Goal: Task Accomplishment & Management: Manage account settings

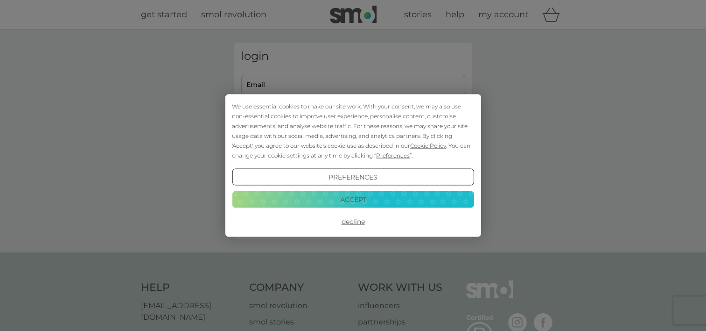
click at [332, 198] on button "Accept" at bounding box center [353, 199] width 242 height 17
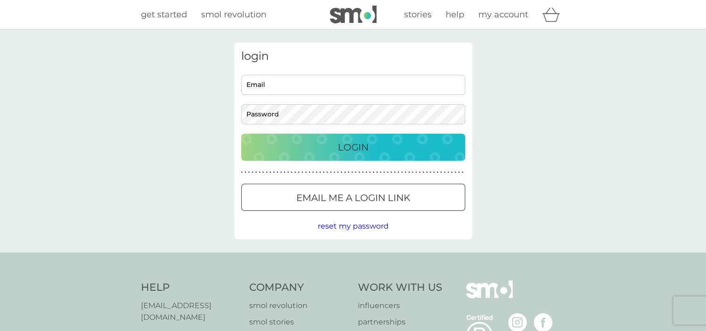
click at [274, 84] on input "Email" at bounding box center [353, 85] width 224 height 20
type input "handmhopkins@virginmedia.com"
click at [364, 144] on p "Login" at bounding box center [353, 147] width 31 height 15
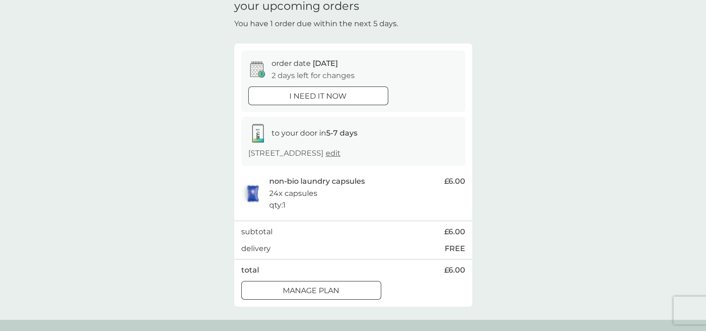
scroll to position [93, 0]
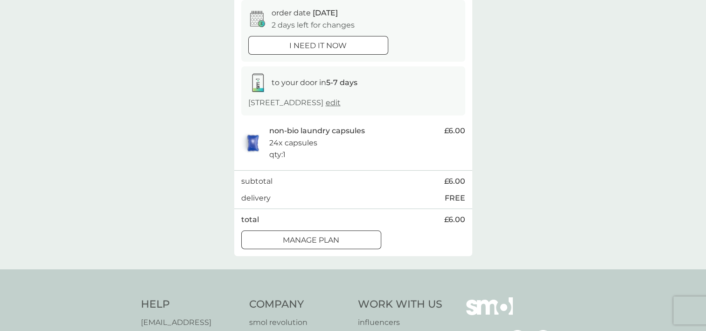
click at [323, 239] on div at bounding box center [323, 239] width 0 height 0
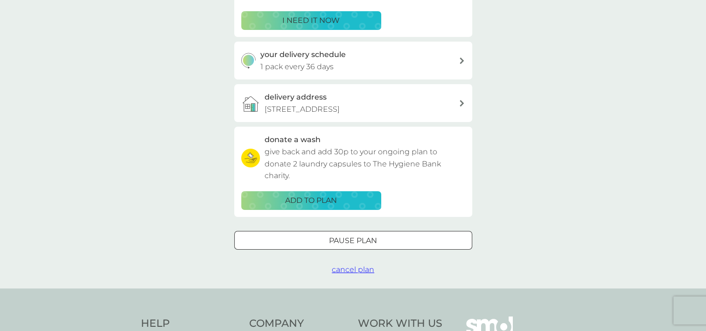
scroll to position [93, 0]
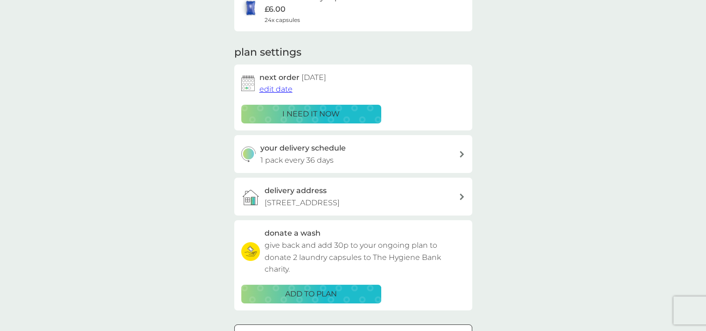
click at [423, 150] on div "your delivery schedule 1 pack every 36 days" at bounding box center [360, 154] width 198 height 24
select select "35"
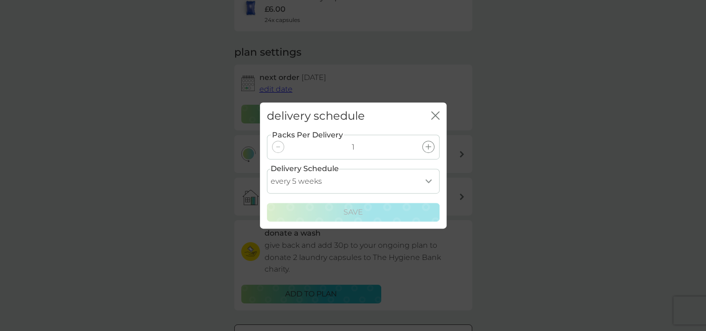
click at [433, 116] on icon "close" at bounding box center [435, 115] width 8 height 8
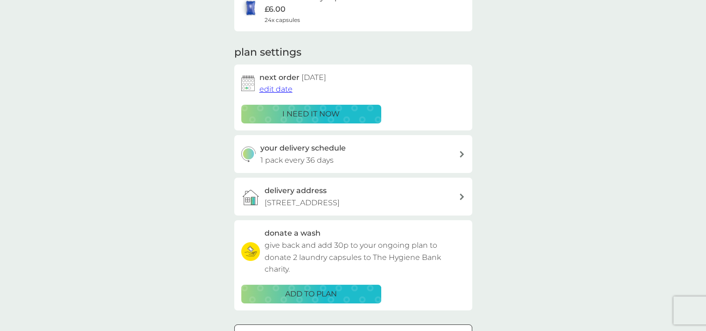
click at [278, 90] on span "edit date" at bounding box center [276, 89] width 33 height 9
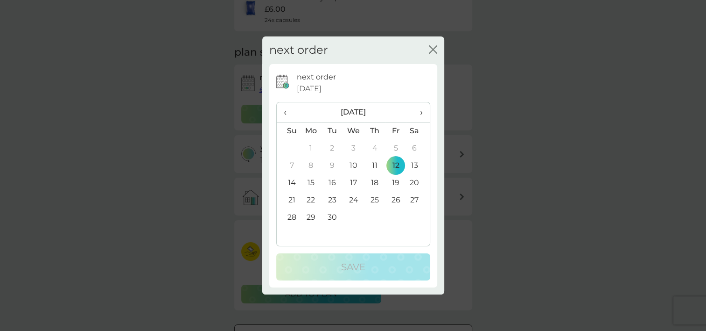
click at [397, 183] on td "19" at bounding box center [396, 182] width 21 height 17
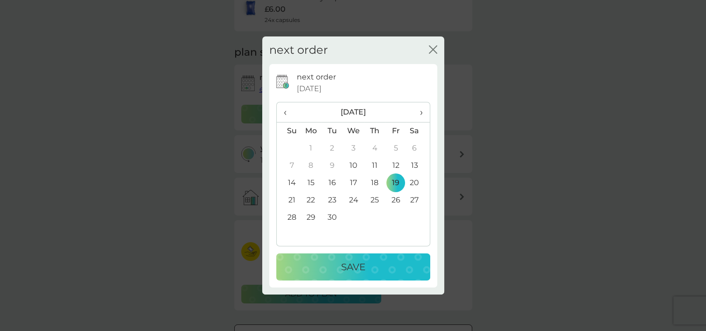
click at [351, 267] on p "Save" at bounding box center [353, 266] width 24 height 15
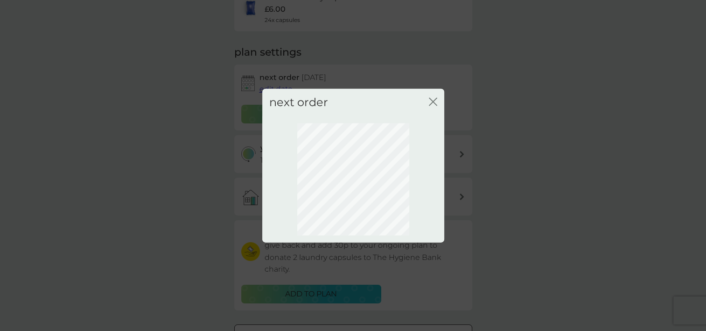
click at [433, 101] on icon "close" at bounding box center [435, 101] width 4 height 7
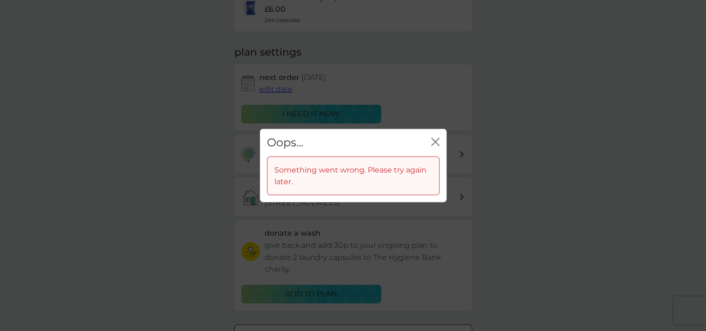
click at [435, 142] on icon "close" at bounding box center [434, 141] width 4 height 7
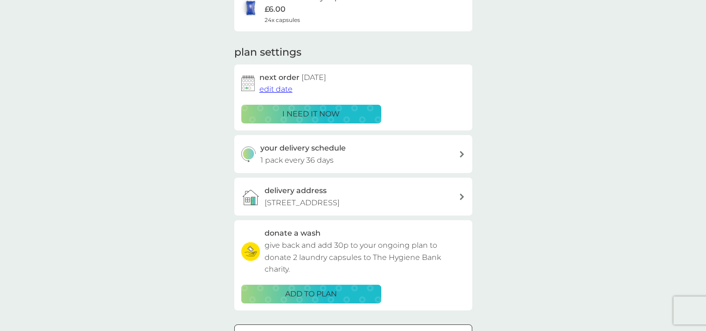
click at [274, 89] on span "edit date" at bounding box center [276, 89] width 33 height 9
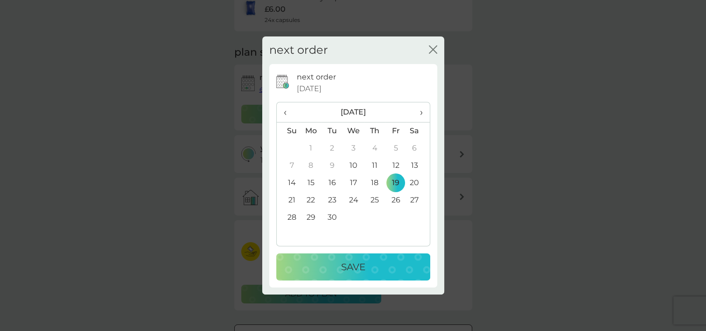
click at [392, 180] on td "19" at bounding box center [396, 182] width 21 height 17
click at [361, 267] on p "Save" at bounding box center [353, 266] width 24 height 15
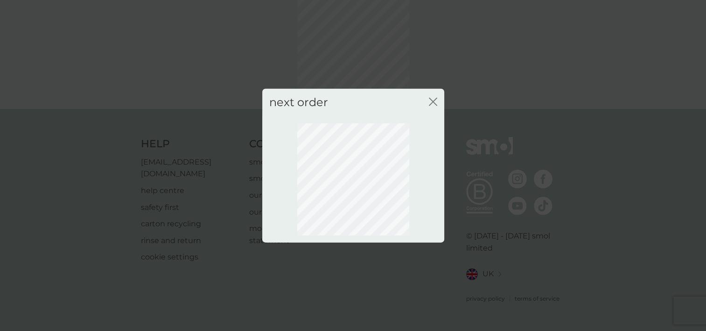
scroll to position [61, 0]
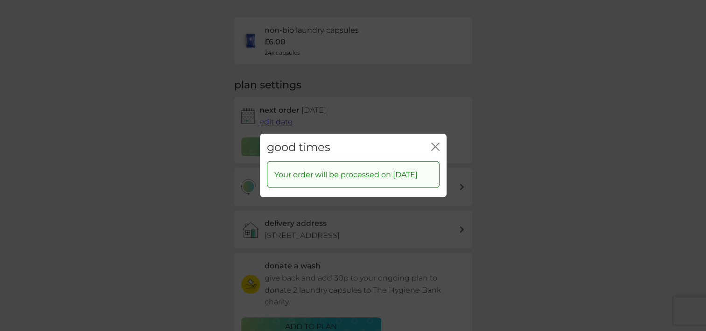
click at [435, 143] on icon "close" at bounding box center [434, 146] width 4 height 7
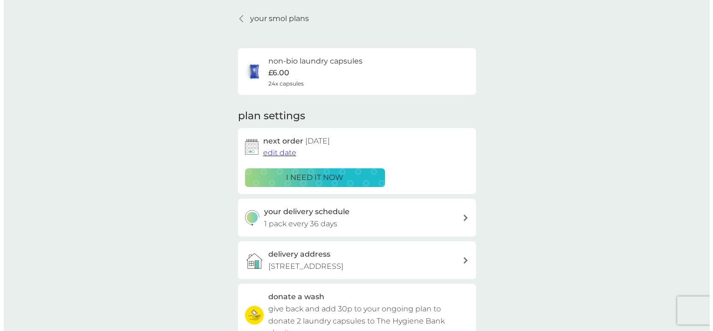
scroll to position [0, 0]
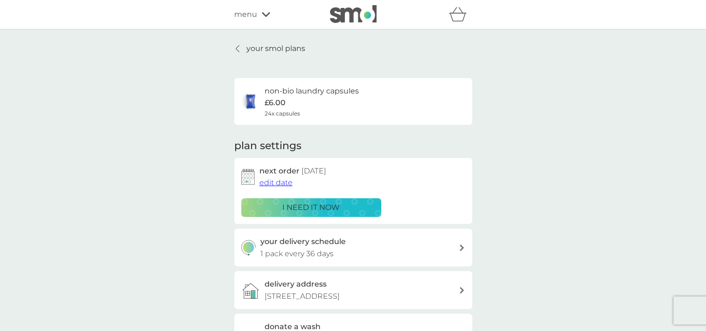
click at [260, 14] on div "menu" at bounding box center [273, 14] width 79 height 12
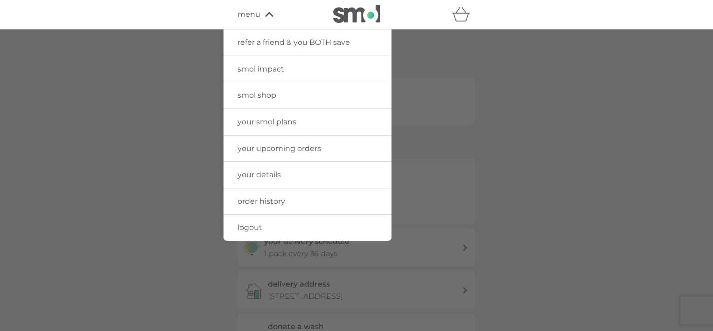
click at [252, 226] on span "logout" at bounding box center [250, 227] width 25 height 9
